Goal: Information Seeking & Learning: Learn about a topic

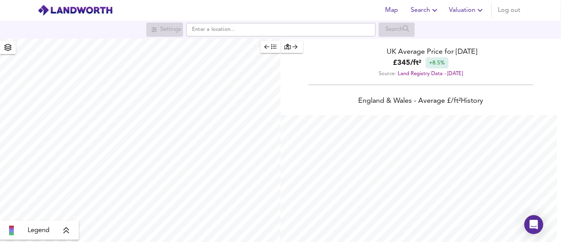
scroll to position [242, 561]
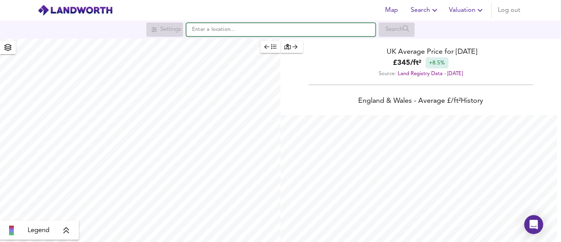
click at [230, 32] on input "text" at bounding box center [281, 29] width 190 height 13
paste input "[STREET_ADDRESS]"
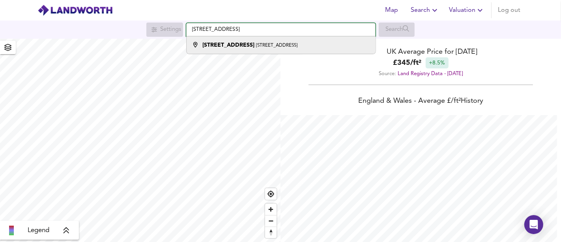
type input "[STREET_ADDRESS]"
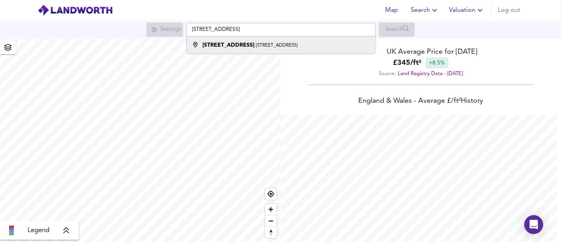
click at [267, 43] on small "[STREET_ADDRESS]" at bounding box center [276, 45] width 41 height 5
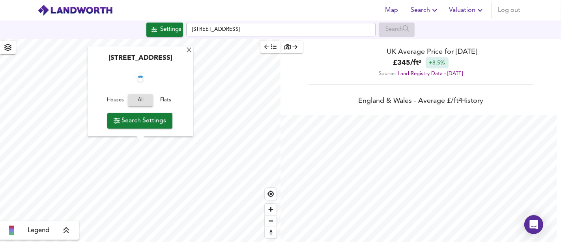
checkbox input "false"
checkbox input "true"
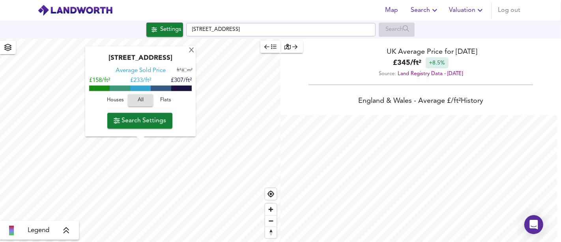
click at [119, 101] on span "Houses" at bounding box center [115, 100] width 21 height 9
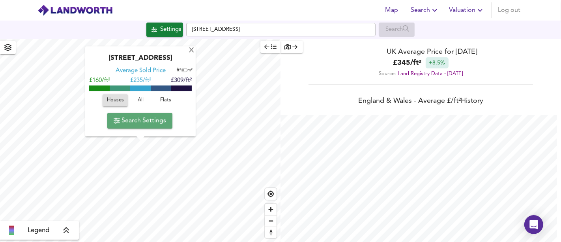
click at [135, 117] on span "Search Settings" at bounding box center [140, 120] width 53 height 11
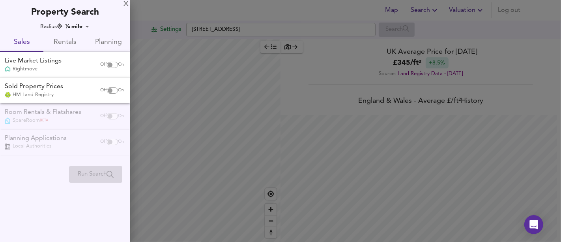
click at [109, 64] on input "checkbox" at bounding box center [110, 65] width 19 height 6
checkbox input "true"
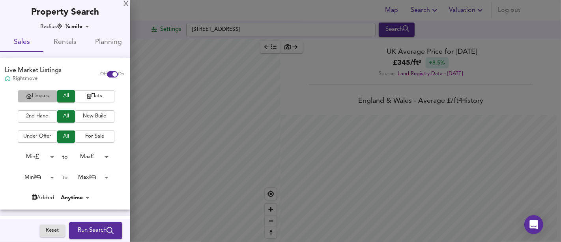
click at [39, 96] on span "Houses" at bounding box center [38, 96] width 32 height 9
click at [99, 118] on span "New Build" at bounding box center [95, 116] width 32 height 9
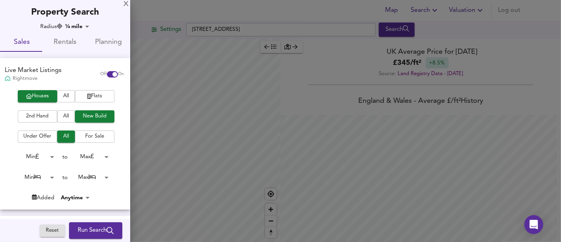
click at [89, 235] on span "Run Search" at bounding box center [96, 230] width 36 height 10
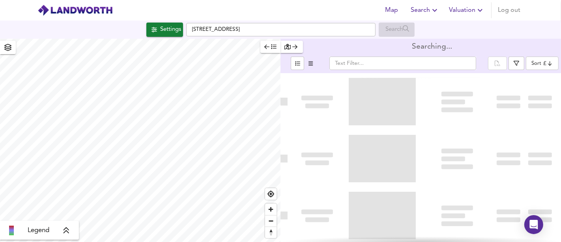
type input "bestdeal"
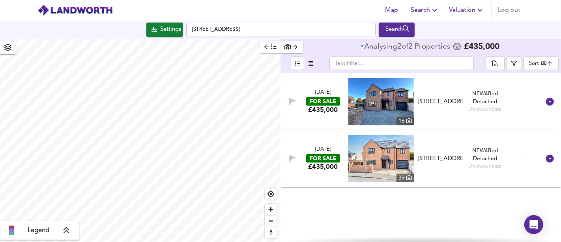
click at [315, 107] on div "£435,000" at bounding box center [323, 109] width 30 height 9
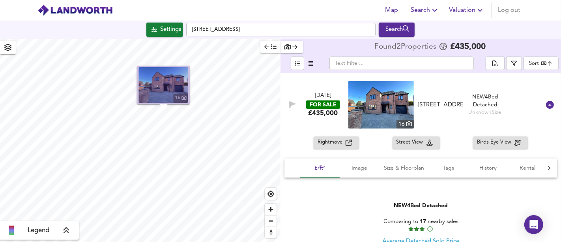
click at [158, 89] on img "button" at bounding box center [163, 85] width 49 height 36
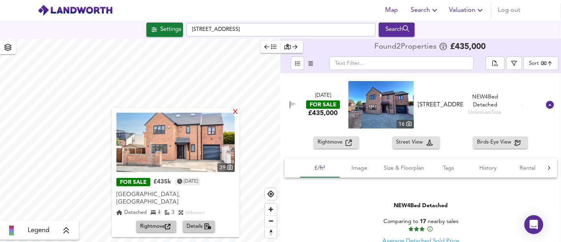
click at [236, 110] on div "X" at bounding box center [235, 113] width 7 height 8
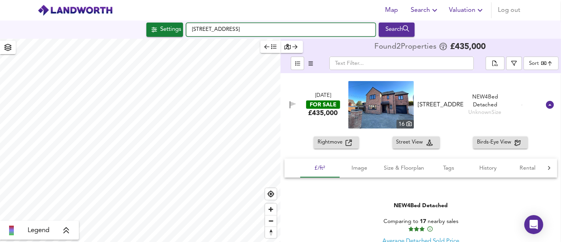
drag, startPoint x: 353, startPoint y: 30, endPoint x: 188, endPoint y: 30, distance: 165.4
click at [188, 30] on input "[STREET_ADDRESS]" at bounding box center [281, 29] width 190 height 13
paste input "Spice Dunes, [STREET_ADDRESS][PERSON_NAME]"
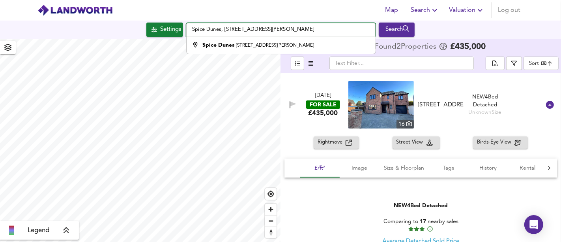
type input "Spice Dunes, [STREET_ADDRESS][PERSON_NAME]"
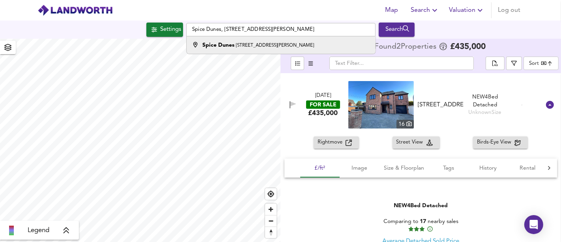
click at [238, 45] on small "[STREET_ADDRESS][PERSON_NAME]" at bounding box center [275, 45] width 78 height 5
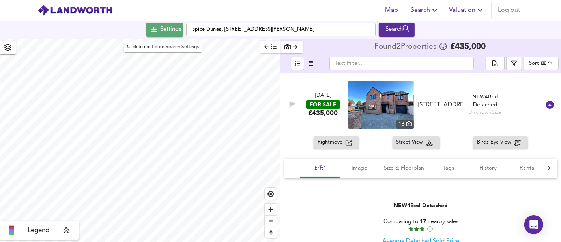
click at [164, 32] on div "Settings" at bounding box center [170, 29] width 21 height 10
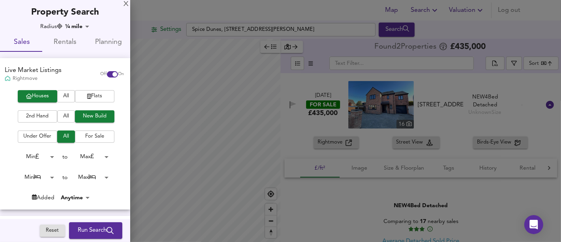
click at [66, 115] on span "All" at bounding box center [66, 116] width 10 height 9
click at [97, 235] on button "Run Search" at bounding box center [95, 230] width 53 height 17
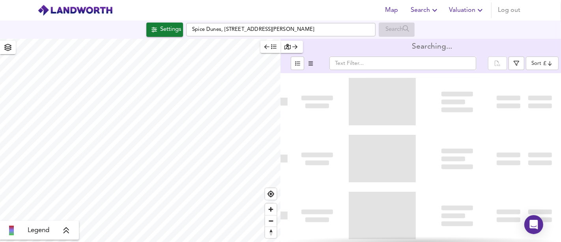
type input "bestdeal"
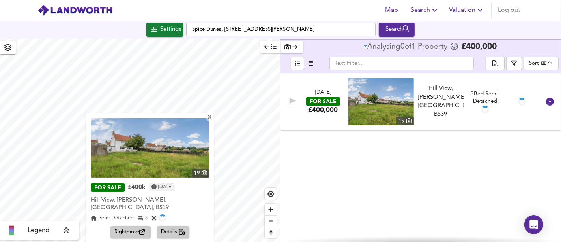
click at [135, 227] on span "Rightmove" at bounding box center [130, 231] width 32 height 9
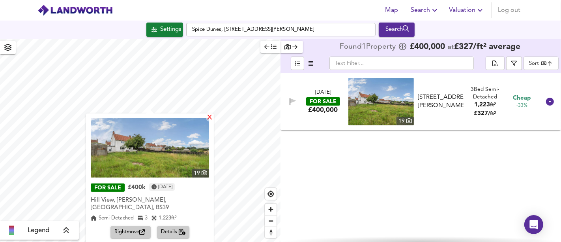
click at [208, 118] on div "X" at bounding box center [209, 118] width 7 height 8
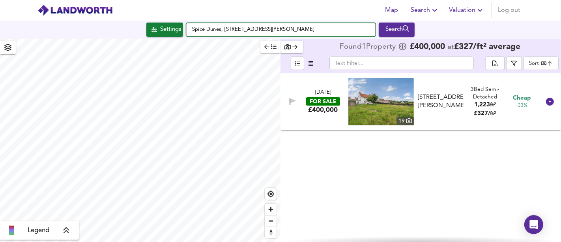
drag, startPoint x: 332, startPoint y: 32, endPoint x: 310, endPoint y: 30, distance: 22.1
click at [310, 30] on input "Spice Dunes, [STREET_ADDRESS][PERSON_NAME]" at bounding box center [281, 29] width 190 height 13
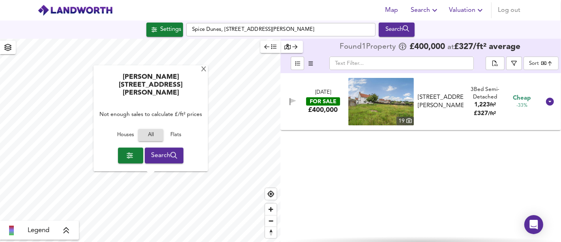
type input "618"
click at [289, 104] on div "X [PERSON_NAME][GEOGRAPHIC_DATA][PERSON_NAME] Not enough sales to calculate £/f…" at bounding box center [280, 140] width 561 height 203
click at [176, 28] on div "Settings" at bounding box center [170, 29] width 21 height 10
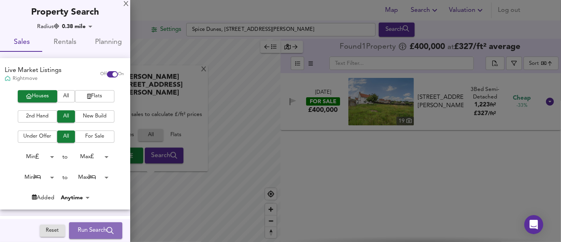
click at [95, 233] on span "Run Search" at bounding box center [96, 230] width 36 height 10
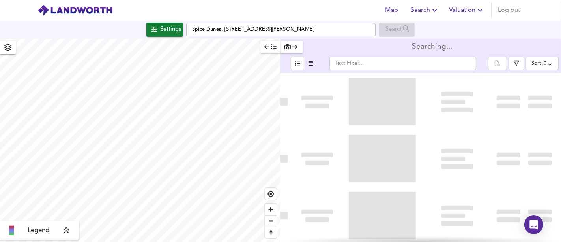
type input "bestdeal"
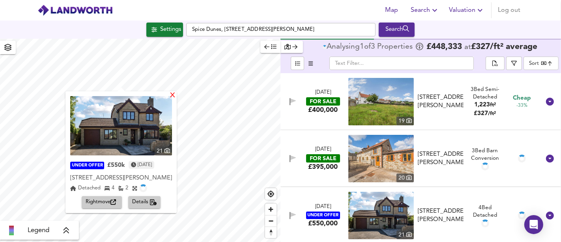
click at [176, 94] on div "X" at bounding box center [172, 96] width 7 height 8
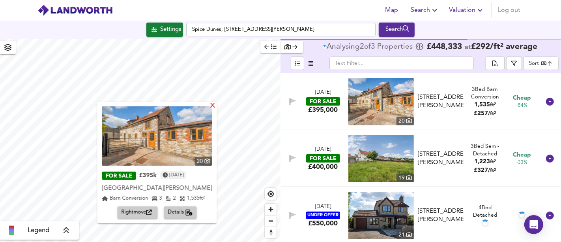
click at [216, 105] on div "X" at bounding box center [213, 106] width 7 height 8
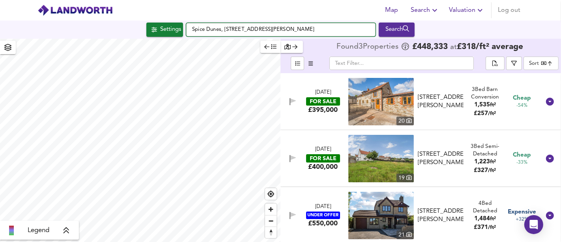
drag, startPoint x: 342, startPoint y: 28, endPoint x: 176, endPoint y: 25, distance: 165.5
click at [176, 25] on div "Settings Spice Dunes, [STREET_ADDRESS][PERSON_NAME] Search" at bounding box center [280, 30] width 561 height 14
paste input "[STREET_ADDRESS]"
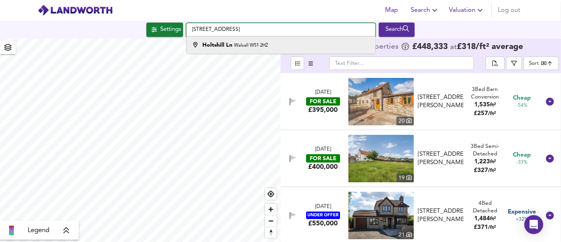
type input "[STREET_ADDRESS]"
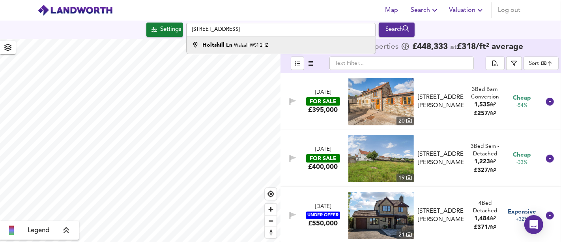
click at [240, 48] on div "Holtshill Ln Walsall WS1 2HZ" at bounding box center [236, 45] width 66 height 8
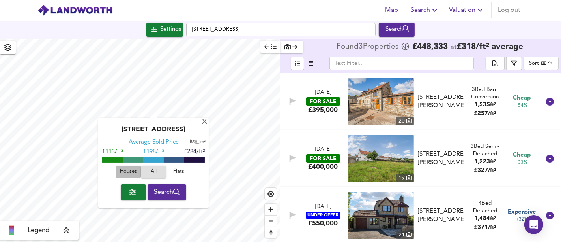
click at [129, 169] on span "Houses" at bounding box center [128, 171] width 21 height 9
click at [165, 195] on span "Search" at bounding box center [167, 191] width 26 height 11
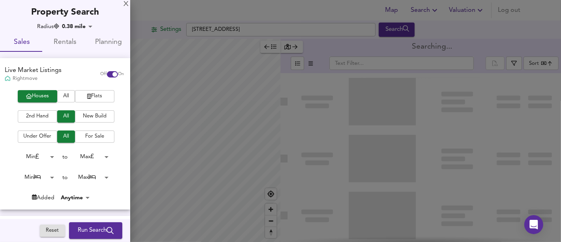
click at [94, 232] on span "Run Search" at bounding box center [96, 230] width 36 height 10
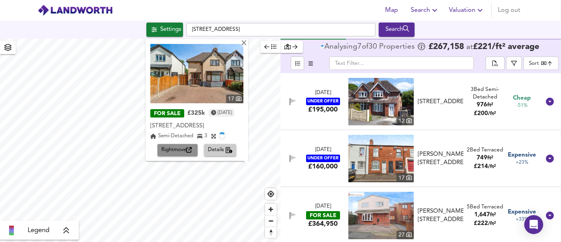
click at [171, 153] on span "Rightmove" at bounding box center [177, 150] width 32 height 9
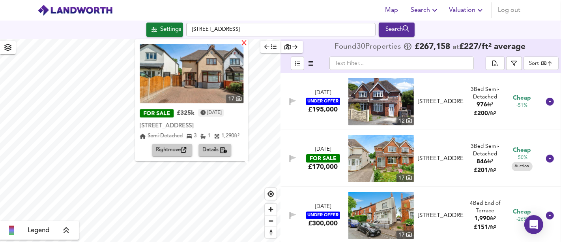
click at [246, 45] on div "X" at bounding box center [244, 44] width 7 height 8
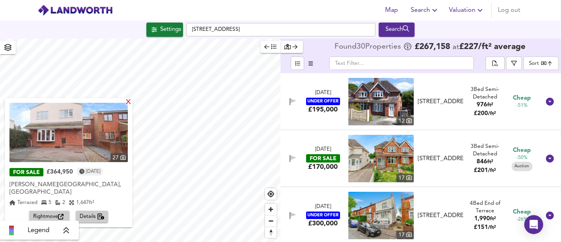
click at [125, 102] on div "X" at bounding box center [128, 103] width 7 height 8
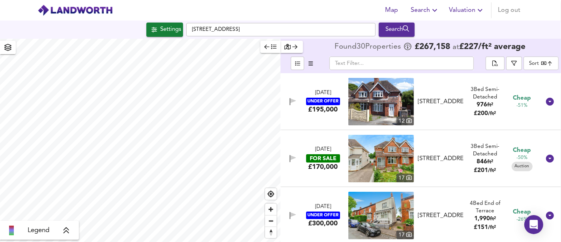
click at [167, 28] on div "Settings" at bounding box center [170, 29] width 21 height 10
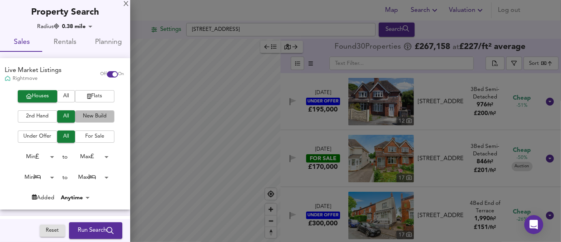
click at [88, 115] on span "New Build" at bounding box center [95, 116] width 32 height 9
click at [97, 228] on span "Run Search" at bounding box center [96, 230] width 36 height 10
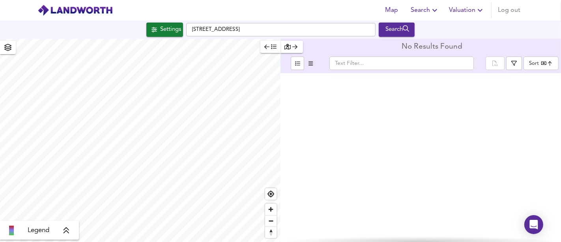
click at [160, 32] on div "Settings" at bounding box center [170, 29] width 21 height 10
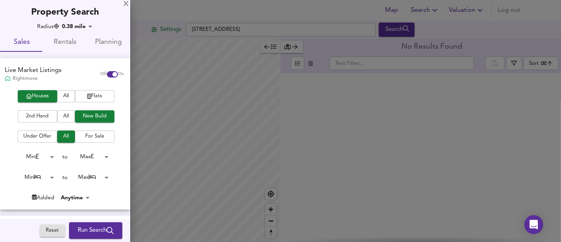
click at [66, 114] on span "All" at bounding box center [66, 116] width 10 height 9
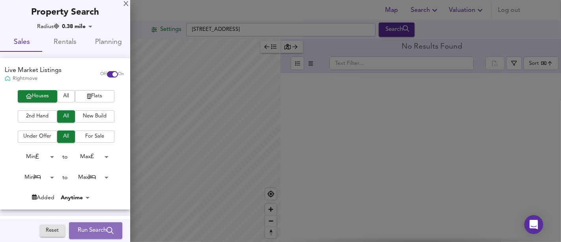
click at [88, 225] on span "Run Search" at bounding box center [96, 230] width 36 height 10
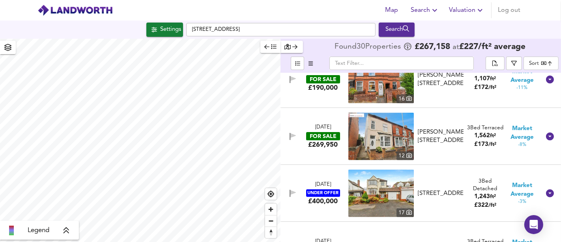
scroll to position [263, 0]
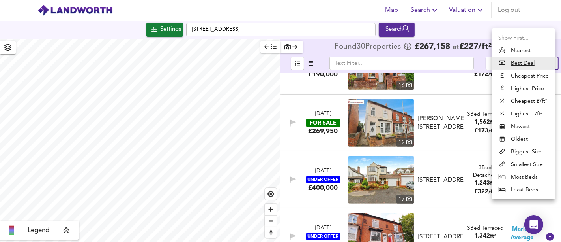
click at [539, 61] on body "Map Search Valuation Log out Settings [GEOGRAPHIC_DATA] Search Legend Found 30 …" at bounding box center [280, 121] width 561 height 242
click at [530, 165] on li "Smallest Size" at bounding box center [523, 164] width 63 height 13
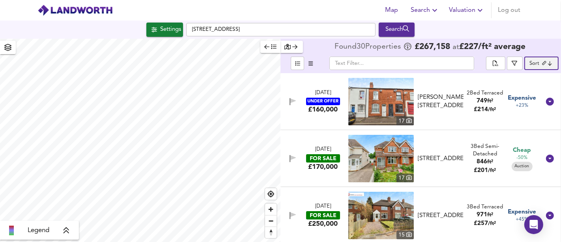
scroll to position [88, 0]
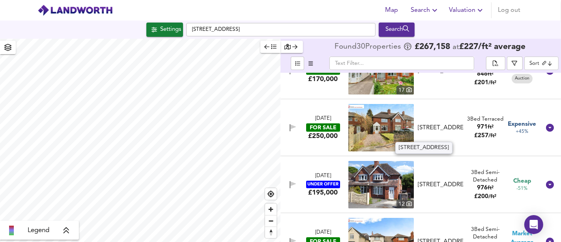
click at [448, 127] on div "[STREET_ADDRESS]" at bounding box center [441, 128] width 46 height 8
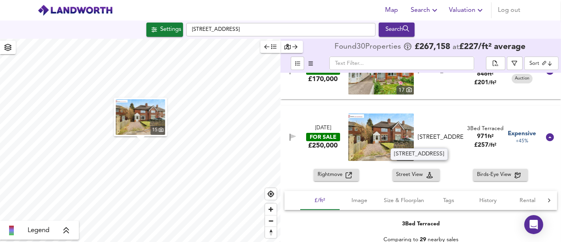
click at [460, 139] on div "[STREET_ADDRESS]" at bounding box center [441, 137] width 46 height 8
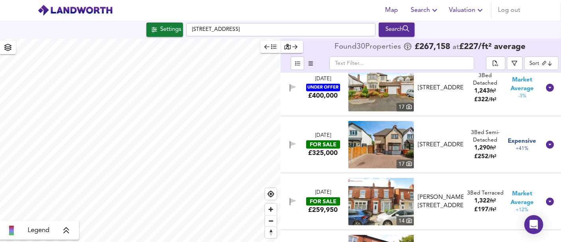
scroll to position [482, 0]
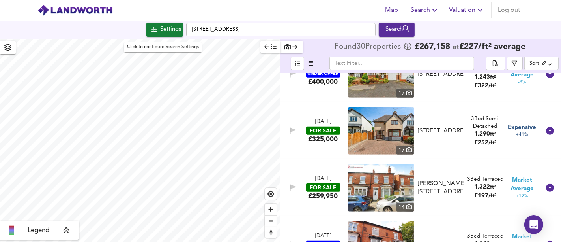
click at [160, 28] on div "Settings" at bounding box center [170, 29] width 21 height 10
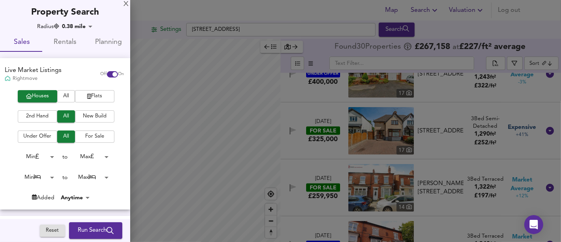
click at [100, 118] on span "New Build" at bounding box center [95, 116] width 32 height 9
click at [69, 115] on span "All" at bounding box center [66, 116] width 10 height 9
click at [94, 96] on span "Flats" at bounding box center [95, 96] width 32 height 9
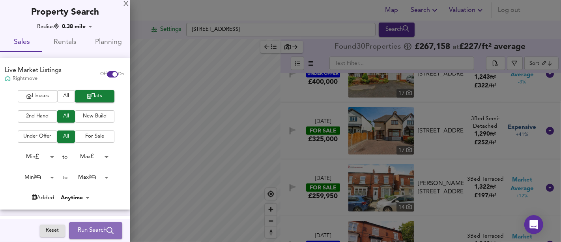
click at [79, 227] on span "Run Search" at bounding box center [96, 230] width 36 height 10
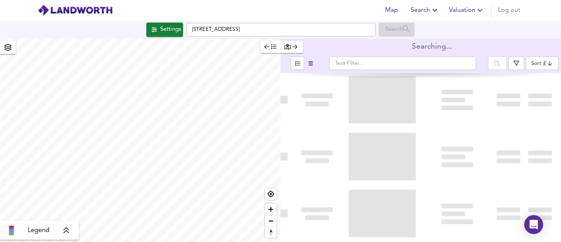
type input "bestdeal"
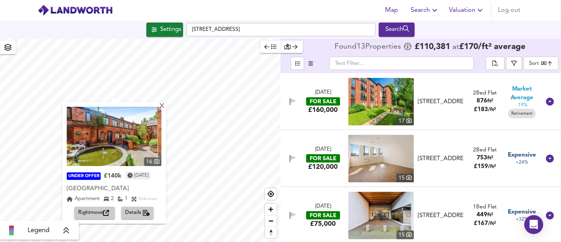
click at [92, 211] on span "Rightmove" at bounding box center [95, 212] width 32 height 9
click at [165, 107] on div "X" at bounding box center [162, 107] width 7 height 8
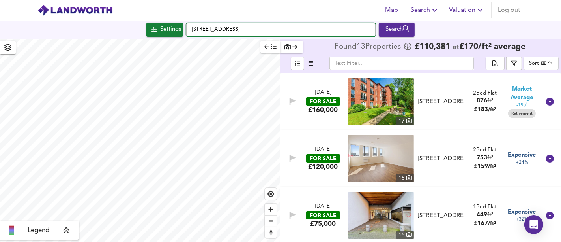
drag, startPoint x: 261, startPoint y: 28, endPoint x: 188, endPoint y: 28, distance: 73.4
click at [188, 28] on input "[STREET_ADDRESS]" at bounding box center [281, 29] width 190 height 13
paste input "[STREET_ADDRESS]"
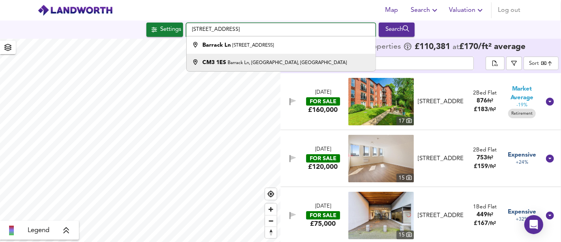
type input "[STREET_ADDRESS]"
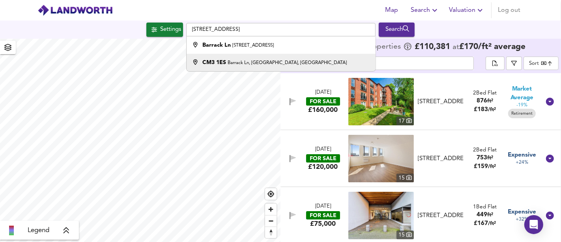
click at [329, 57] on li "[STREET_ADDRESS]" at bounding box center [281, 62] width 189 height 17
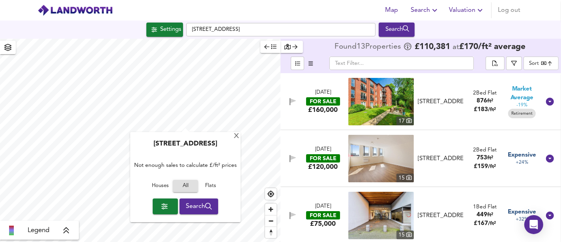
click at [163, 186] on span "Houses" at bounding box center [160, 185] width 21 height 9
click at [194, 209] on span "Search" at bounding box center [199, 206] width 26 height 11
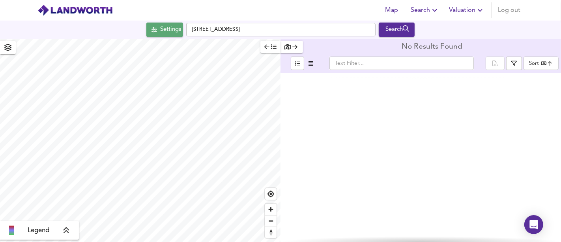
click at [171, 33] on div "Settings" at bounding box center [170, 29] width 21 height 10
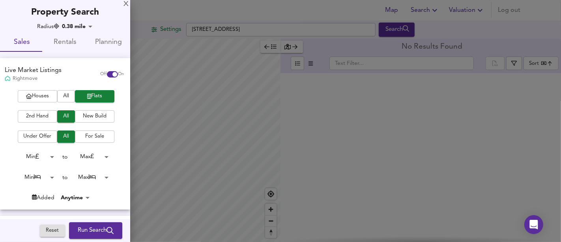
click at [68, 102] on div "Houses All Flats 2nd Hand All New Build Under Offer All For Sale Min 0 to Max 2…" at bounding box center [65, 149] width 130 height 119
click at [64, 99] on span "All" at bounding box center [66, 96] width 10 height 9
click at [34, 96] on span "Houses" at bounding box center [38, 96] width 32 height 9
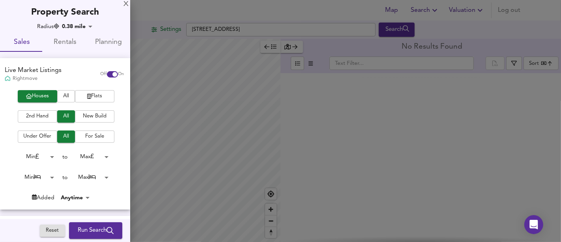
click at [91, 224] on button "Run Search" at bounding box center [95, 230] width 53 height 17
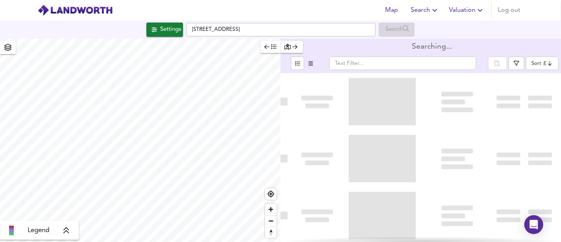
type input "bestdeal"
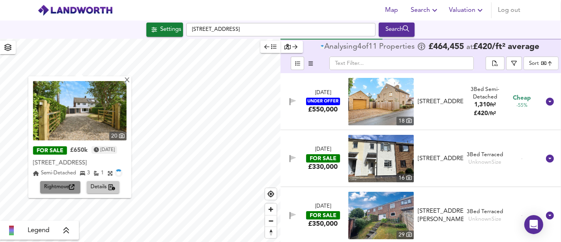
click at [55, 184] on span "Rightmove" at bounding box center [60, 186] width 32 height 9
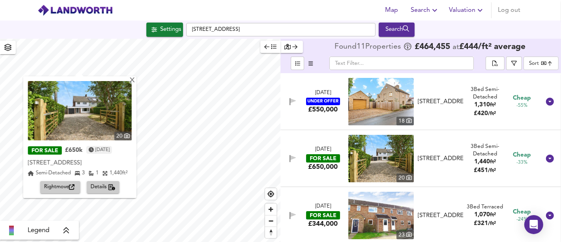
click at [136, 83] on div "20 FOR SALE £650k [DATE] [GEOGRAPHIC_DATA][STREET_ADDRESS] Semi-Detached 3 1 1,…" at bounding box center [79, 137] width 113 height 122
click at [134, 83] on div "X" at bounding box center [132, 81] width 7 height 8
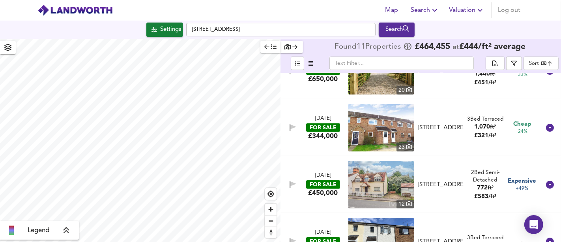
scroll to position [131, 0]
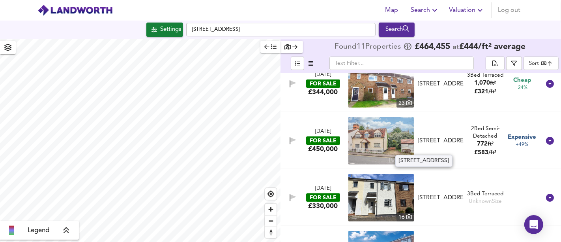
click at [448, 139] on div "[STREET_ADDRESS]" at bounding box center [441, 141] width 46 height 8
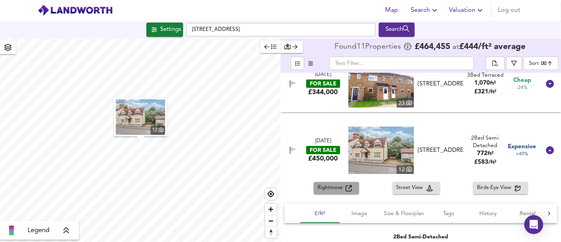
click at [329, 184] on span "Rightmove" at bounding box center [332, 187] width 28 height 9
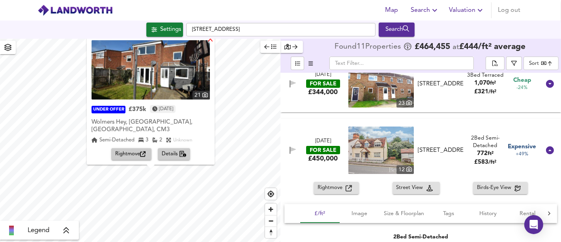
click at [208, 42] on div "X" at bounding box center [210, 40] width 7 height 8
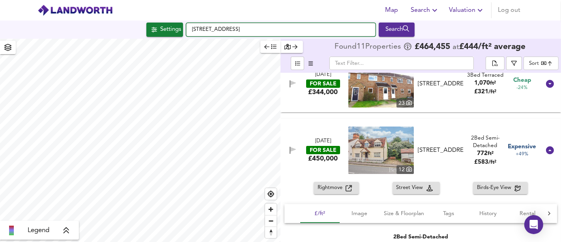
drag, startPoint x: 270, startPoint y: 34, endPoint x: 171, endPoint y: 26, distance: 99.8
click at [171, 26] on div "Settings The Village, CM3 1DE Search" at bounding box center [280, 30] width 561 height 14
paste input "[STREET_ADDRESS][PERSON_NAME][DATE]"
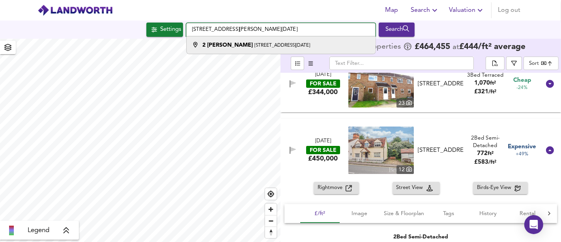
type input "[STREET_ADDRESS][PERSON_NAME][DATE]"
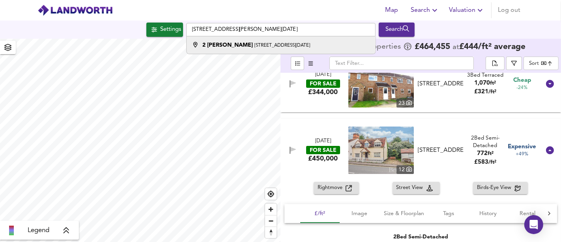
click at [266, 47] on small "[STREET_ADDRESS][DATE]" at bounding box center [283, 45] width 56 height 5
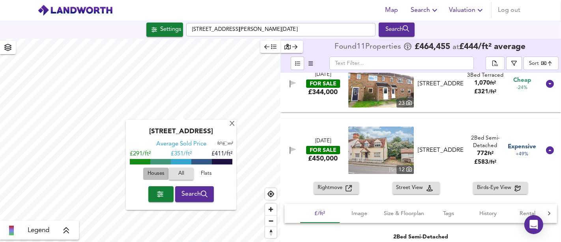
click at [160, 172] on span "Houses" at bounding box center [155, 173] width 21 height 9
click at [193, 198] on span "Search" at bounding box center [195, 193] width 26 height 11
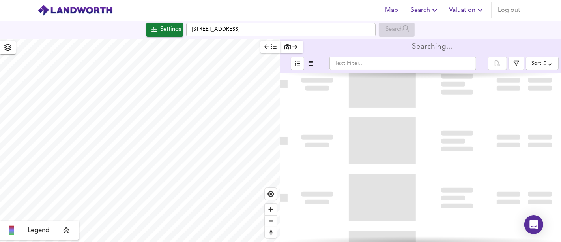
type input "bestdeal"
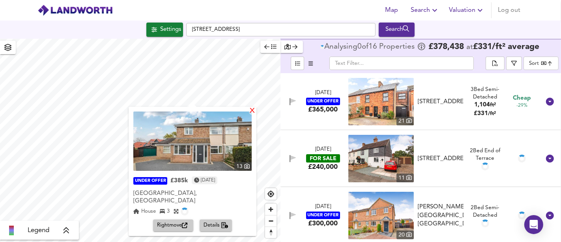
click at [249, 112] on div "X" at bounding box center [252, 111] width 7 height 8
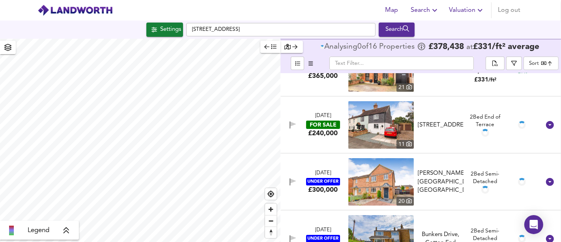
scroll to position [88, 0]
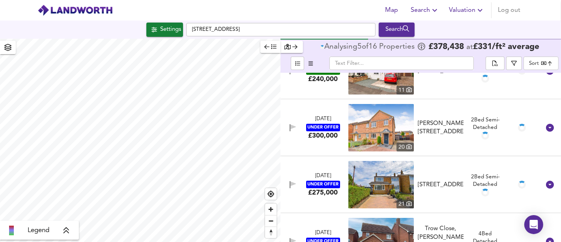
click at [451, 128] on div "[PERSON_NAME][STREET_ADDRESS]" at bounding box center [441, 127] width 46 height 17
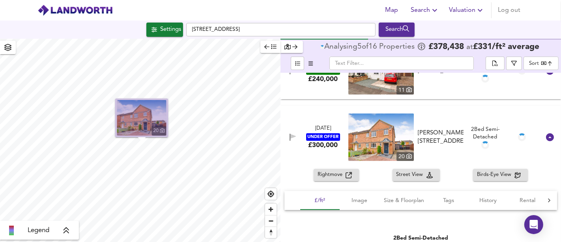
click at [156, 116] on img "button" at bounding box center [141, 118] width 49 height 36
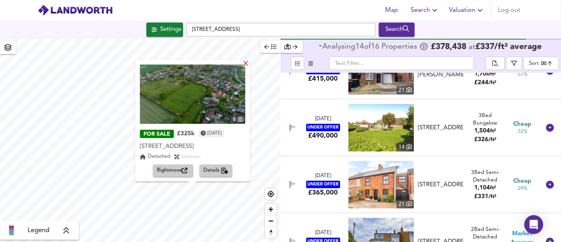
click at [249, 60] on div "X" at bounding box center [245, 64] width 7 height 8
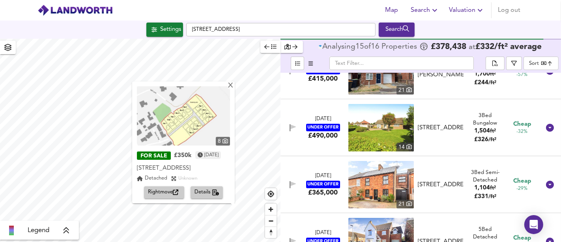
click at [159, 195] on span "Rightmove" at bounding box center [164, 192] width 32 height 9
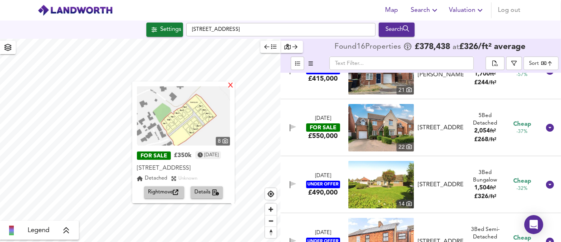
click at [231, 82] on div "X" at bounding box center [230, 86] width 7 height 8
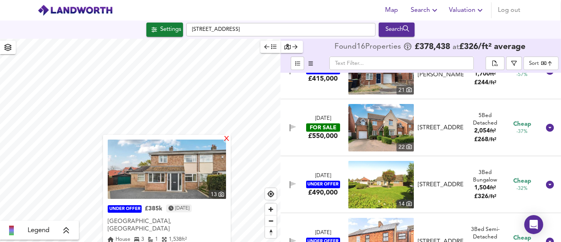
click at [228, 138] on div "X" at bounding box center [226, 139] width 7 height 8
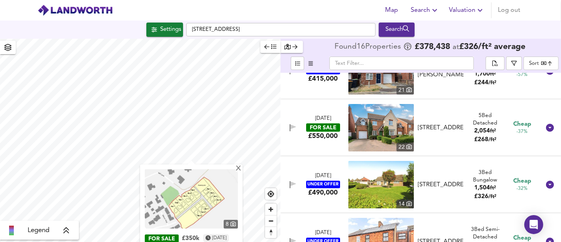
click at [193, 178] on div "X 8 FOR SALE £350k [DATE] [STREET_ADDRESS] Detached Unknown Rightmove Details" at bounding box center [140, 140] width 281 height 203
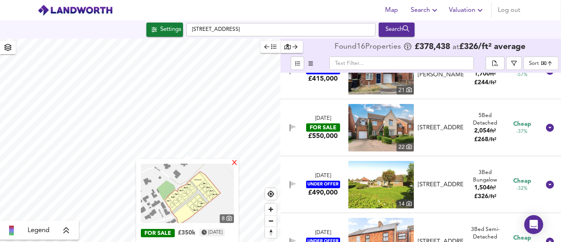
click at [238, 162] on div "X" at bounding box center [234, 164] width 7 height 8
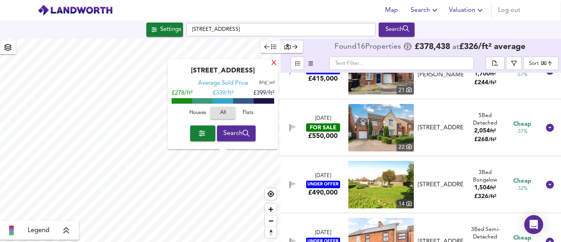
click at [274, 63] on div "X" at bounding box center [274, 64] width 7 height 8
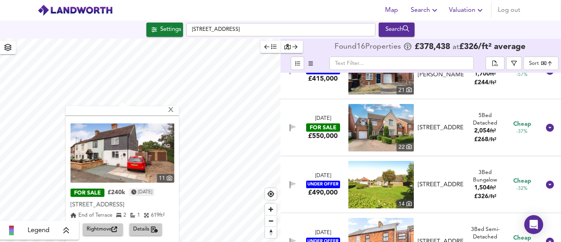
scroll to position [124, 0]
click at [174, 111] on div "X" at bounding box center [170, 111] width 7 height 8
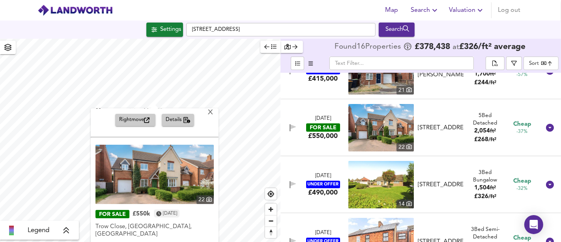
scroll to position [246, 0]
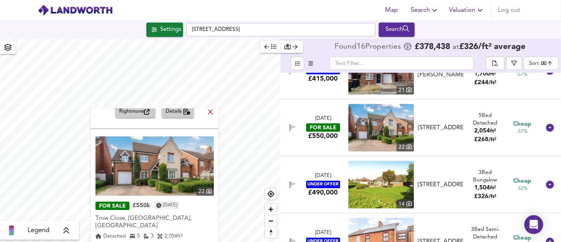
click at [207, 113] on div "X" at bounding box center [210, 113] width 7 height 8
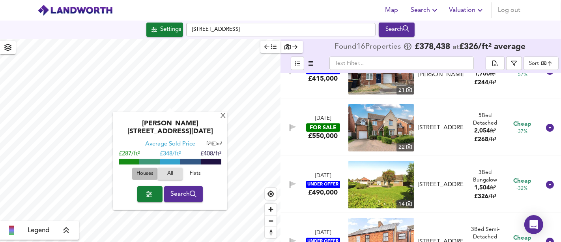
click at [145, 169] on span "Houses" at bounding box center [144, 173] width 21 height 9
click at [220, 116] on div "X" at bounding box center [223, 117] width 7 height 8
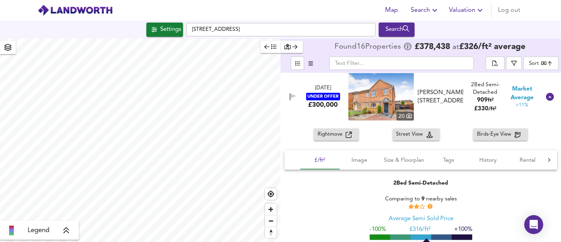
scroll to position [439, 0]
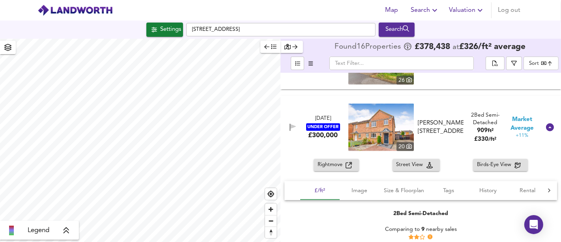
drag, startPoint x: 421, startPoint y: 144, endPoint x: 275, endPoint y: 14, distance: 195.2
click at [421, 143] on div "[DATE] UNDER OFFER £300,000 [STREET_ADDRESS][GEOGRAPHIC_DATA][PERSON_NAME][PERS…" at bounding box center [411, 126] width 259 height 47
